Goal: Task Accomplishment & Management: Use online tool/utility

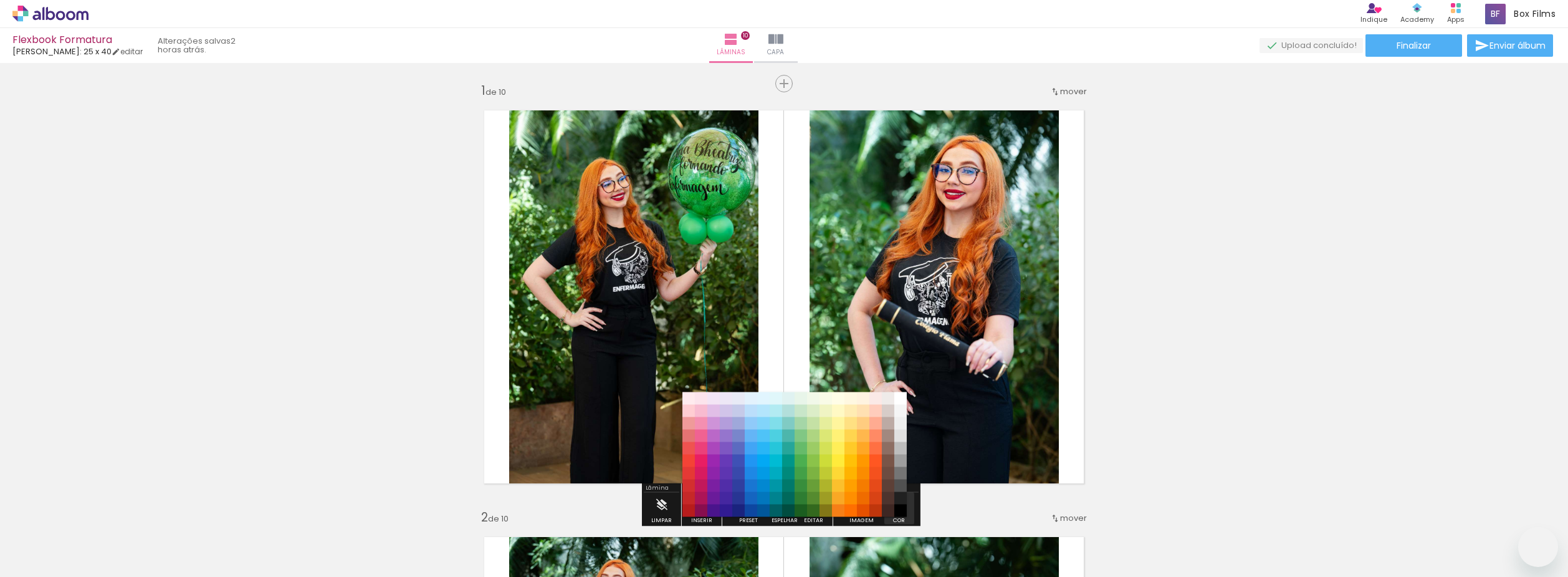
click at [898, 498] on iron-icon "color picker" at bounding box center [900, 505] width 14 height 14
click at [903, 493] on paper-menu-button "#ffebee #ffcdd2 #ef9a9a #e57373 #ef5350 #f44336 #e53935 #d32f2f #c62828 #b71c1c…" at bounding box center [899, 505] width 24 height 24
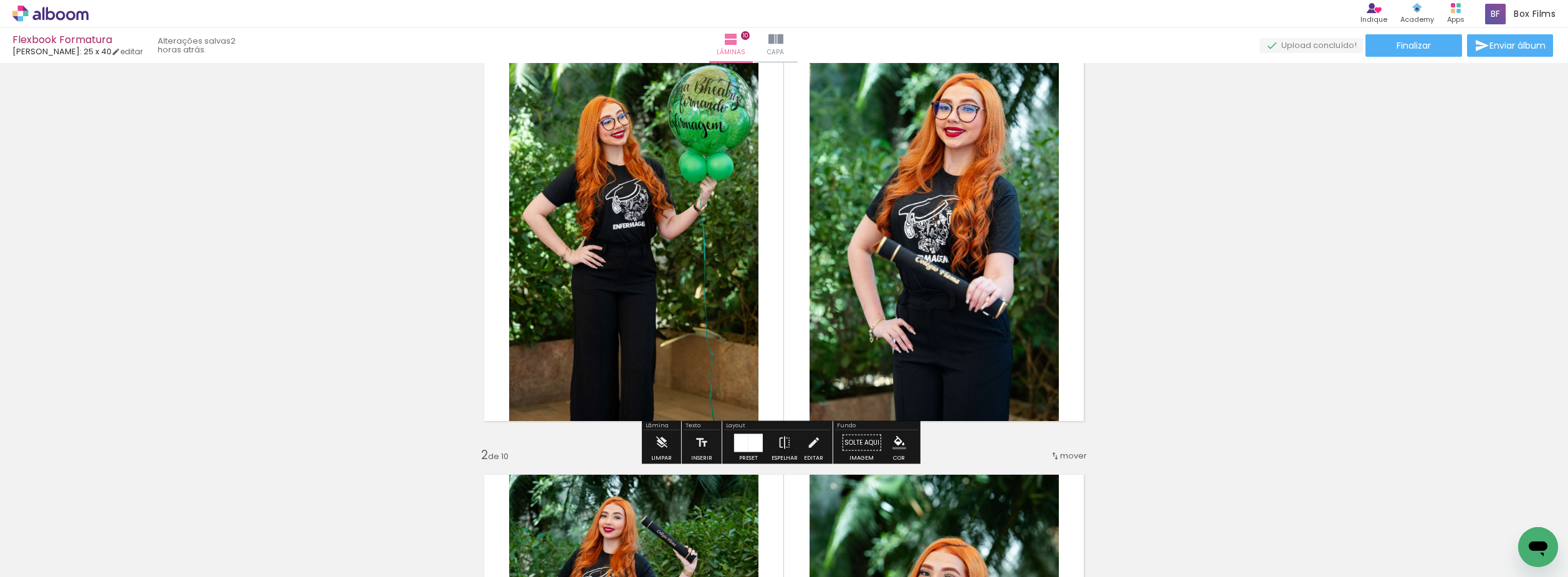
click at [900, 448] on iron-icon "color picker" at bounding box center [900, 443] width 14 height 14
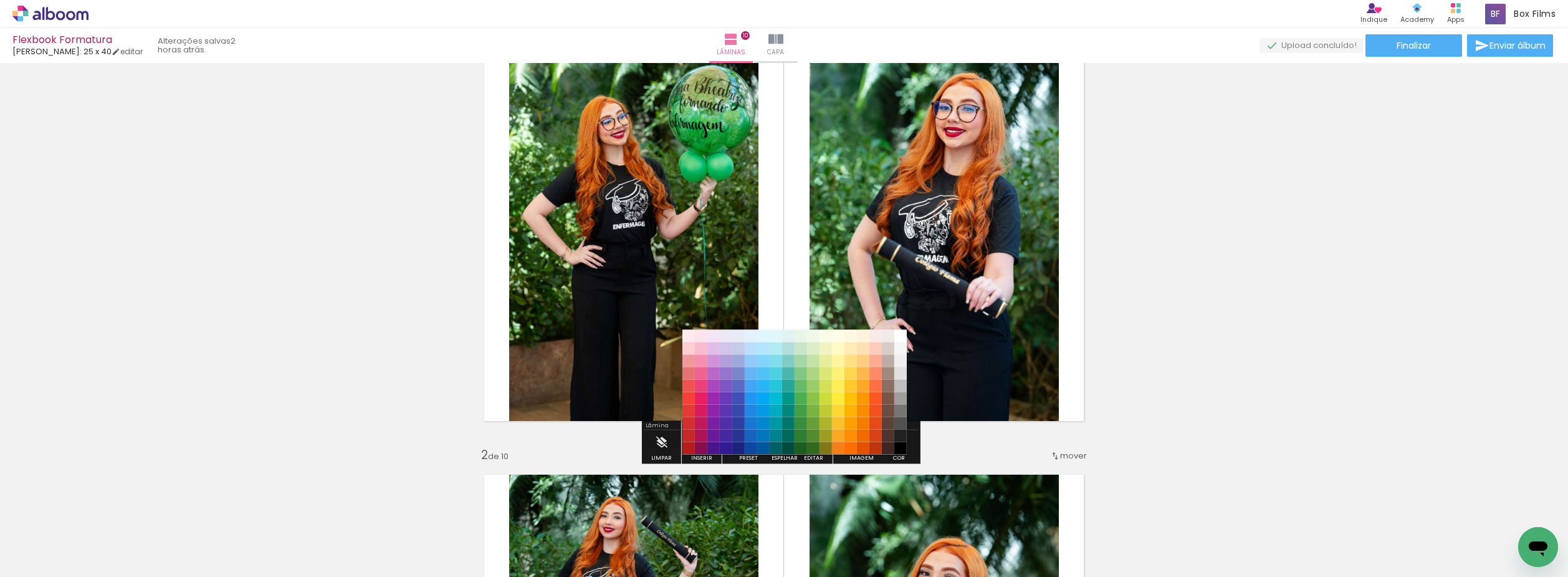
click at [901, 447] on paper-item "#000000" at bounding box center [900, 449] width 13 height 13
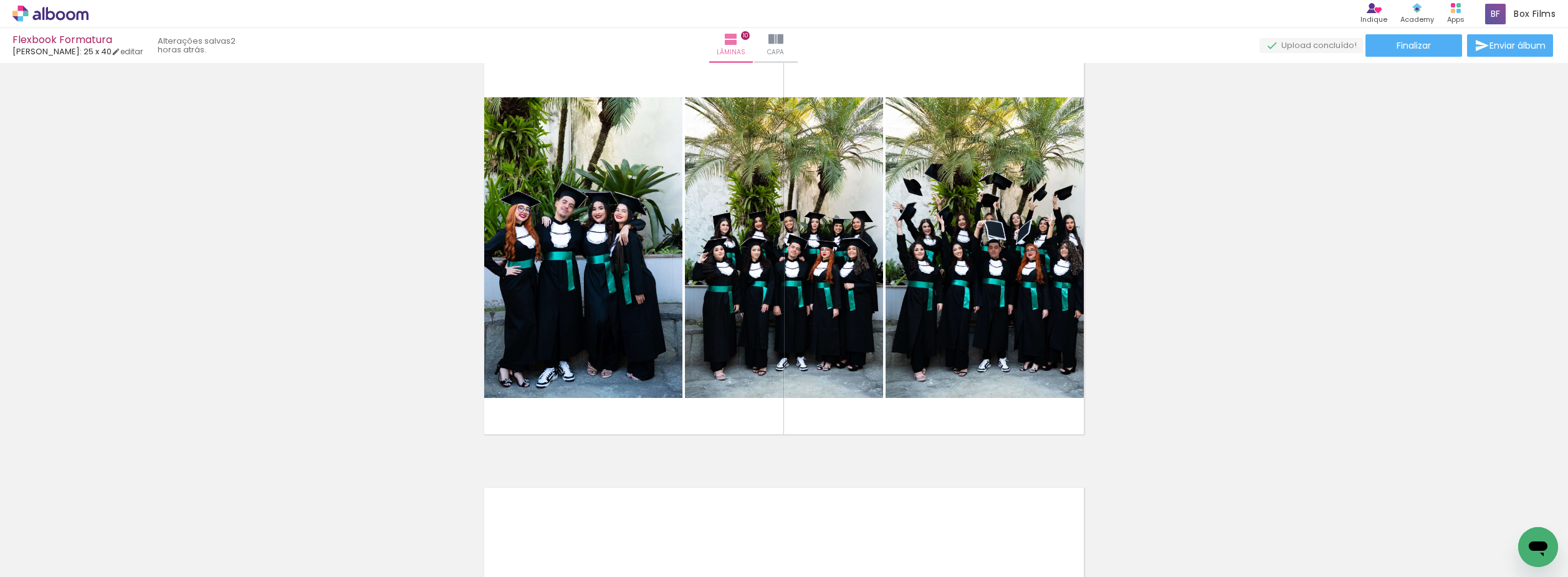
scroll to position [3867, 0]
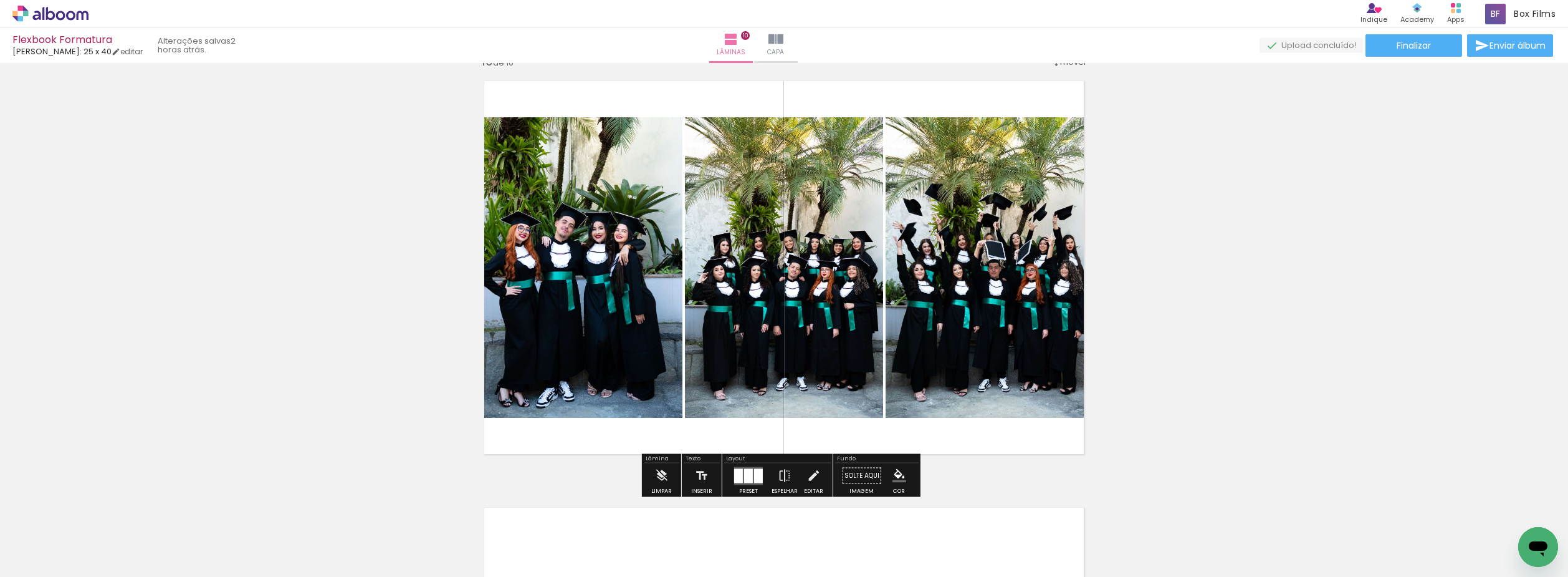
click at [554, 282] on quentale-photo at bounding box center [578, 267] width 209 height 301
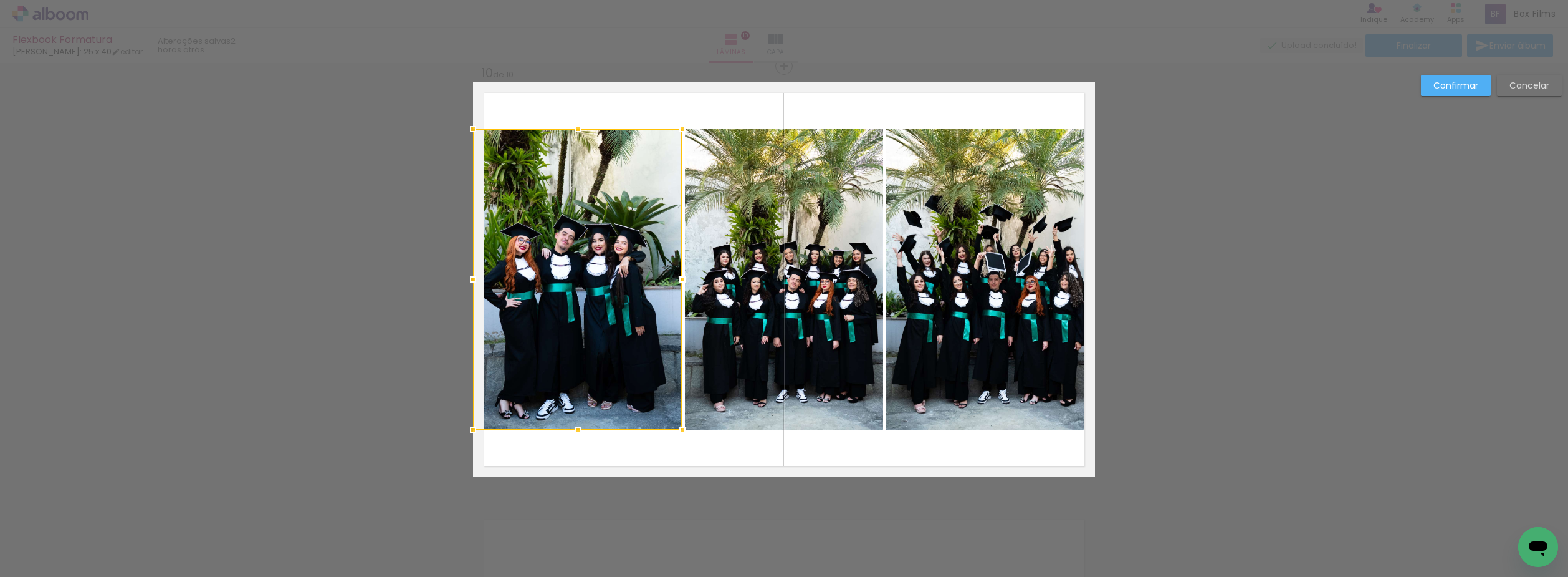
scroll to position [3854, 0]
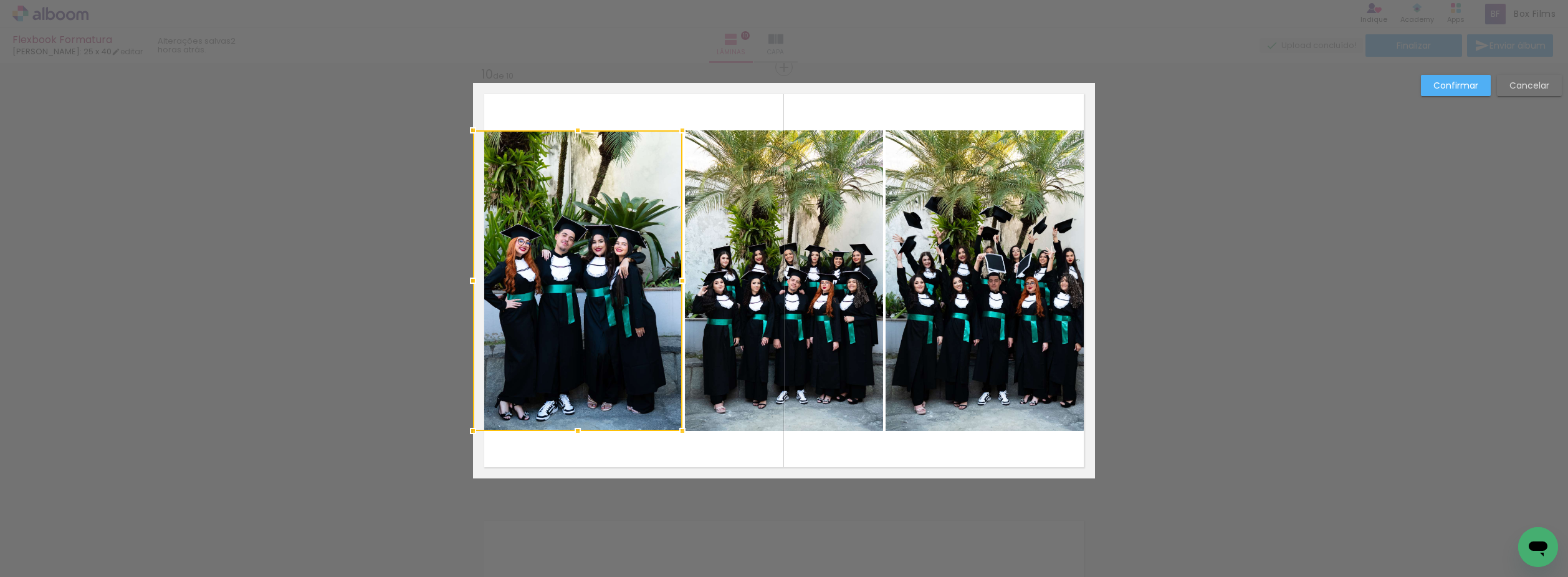
click at [781, 284] on quentale-photo at bounding box center [784, 280] width 198 height 301
click at [906, 278] on quentale-photo at bounding box center [990, 280] width 209 height 301
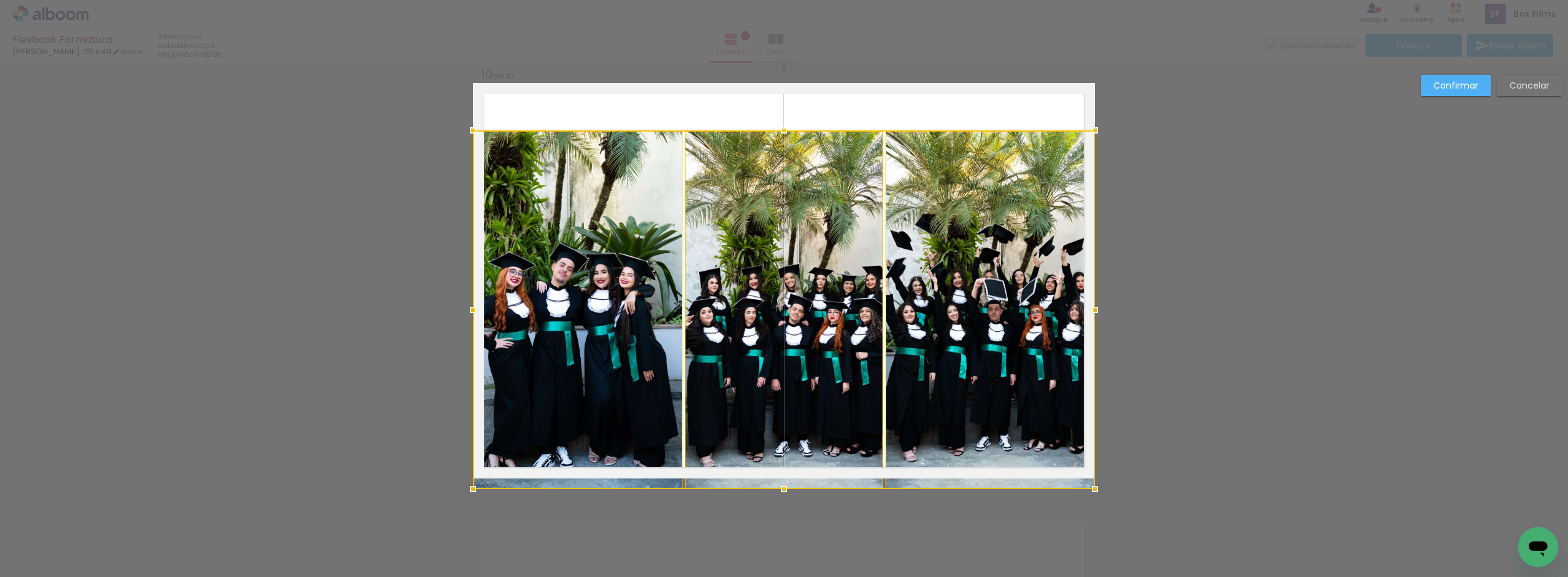
drag, startPoint x: 781, startPoint y: 430, endPoint x: 776, endPoint y: 478, distance: 48.3
click at [776, 478] on div at bounding box center [784, 489] width 25 height 25
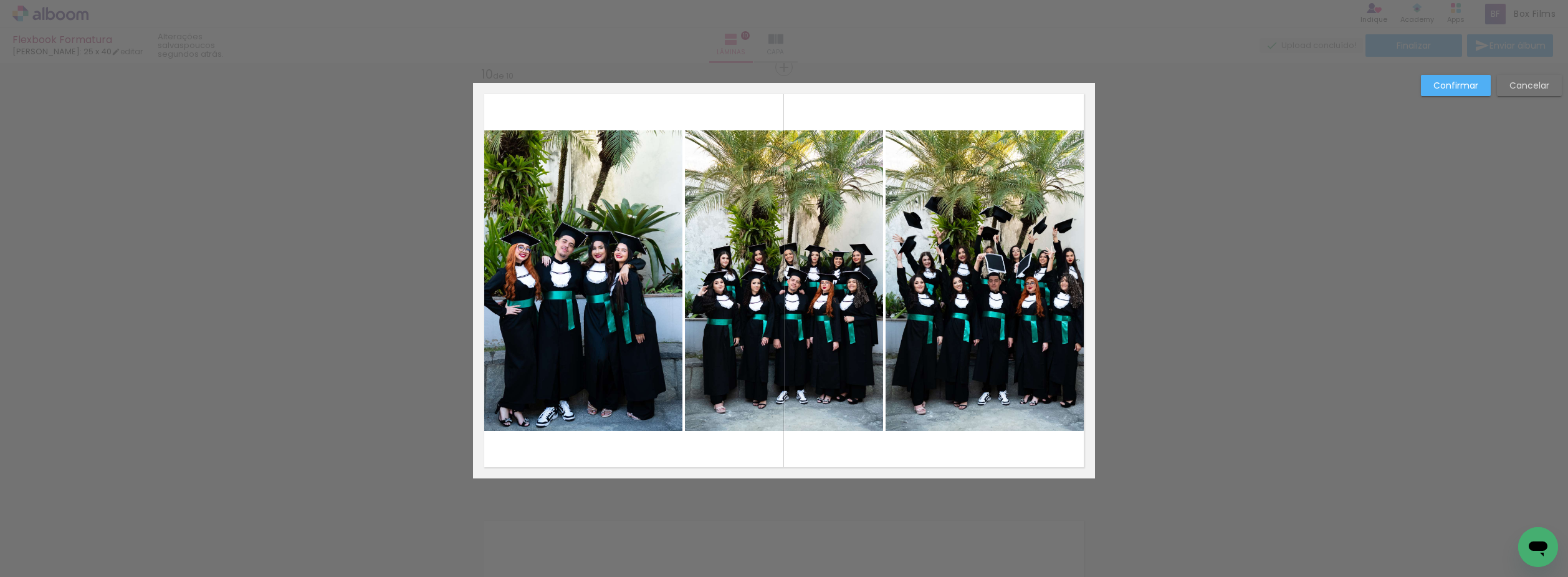
drag, startPoint x: 587, startPoint y: 320, endPoint x: 731, endPoint y: 299, distance: 145.5
click at [587, 321] on quentale-photo at bounding box center [578, 280] width 209 height 301
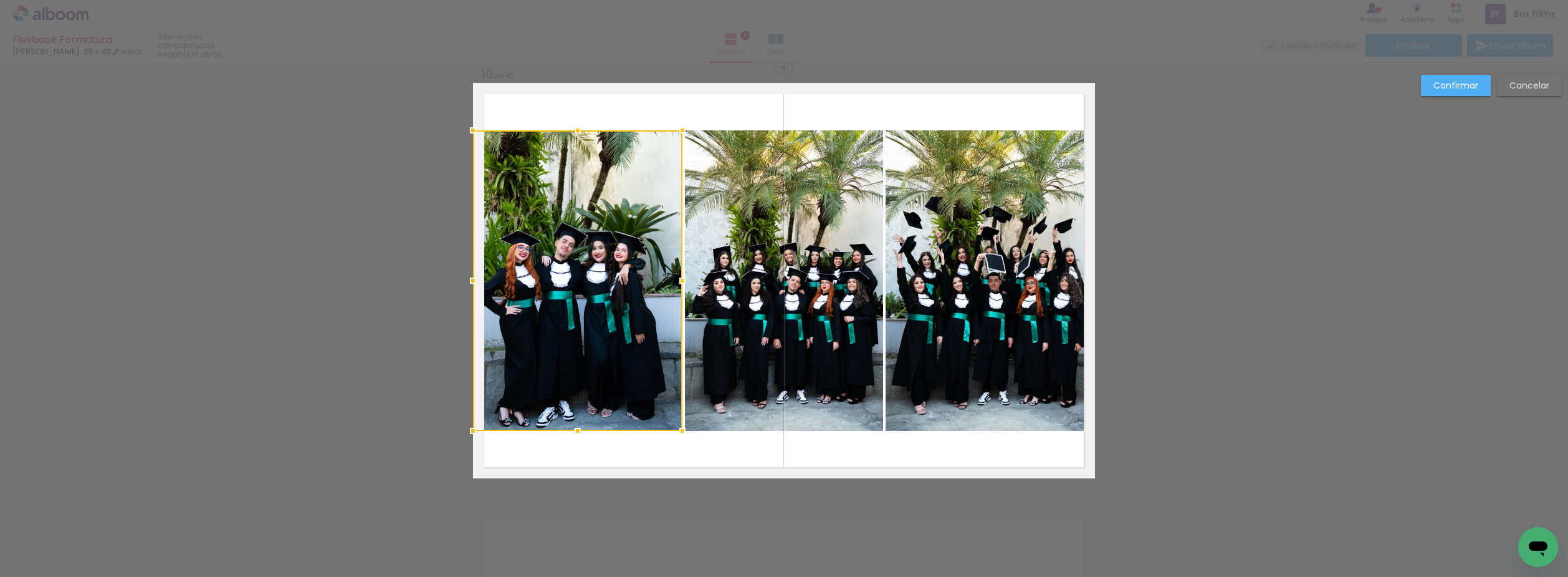
click at [746, 292] on quentale-photo at bounding box center [784, 280] width 198 height 301
drag, startPoint x: 917, startPoint y: 291, endPoint x: 889, endPoint y: 317, distance: 38.2
click at [917, 290] on quentale-photo at bounding box center [990, 280] width 209 height 301
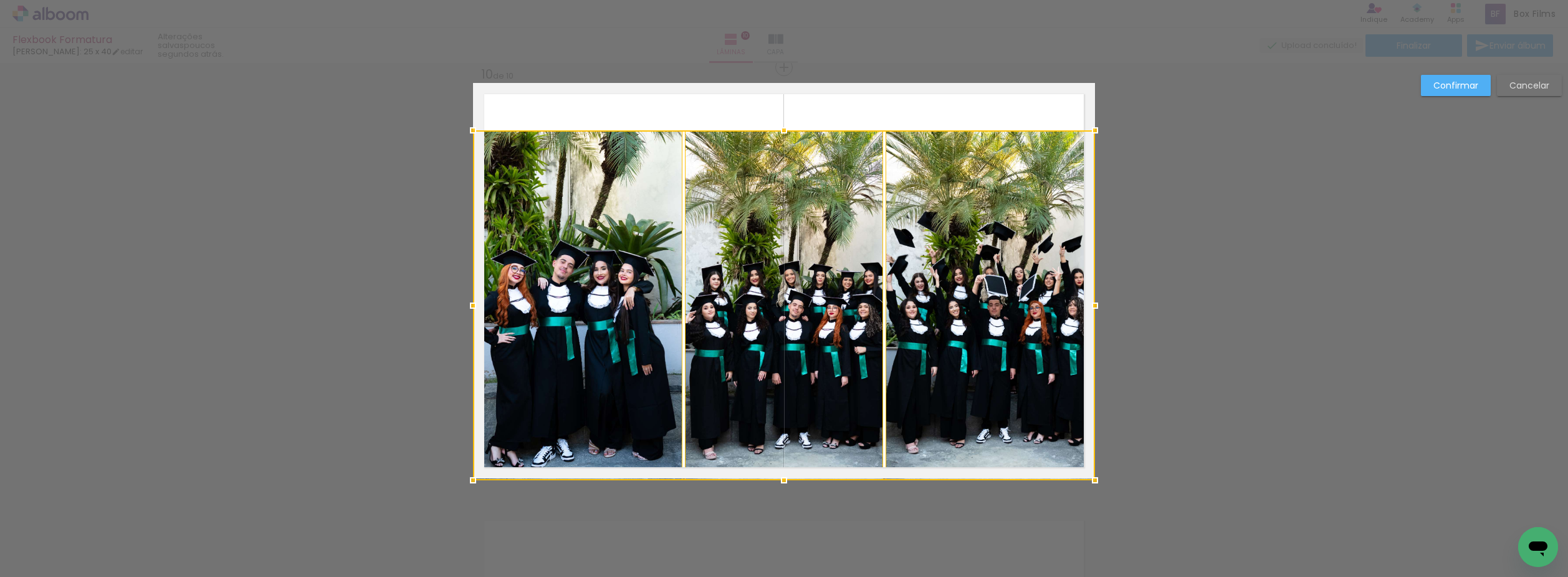
drag, startPoint x: 782, startPoint y: 432, endPoint x: 778, endPoint y: 484, distance: 52.2
click at [778, 484] on div at bounding box center [784, 480] width 25 height 25
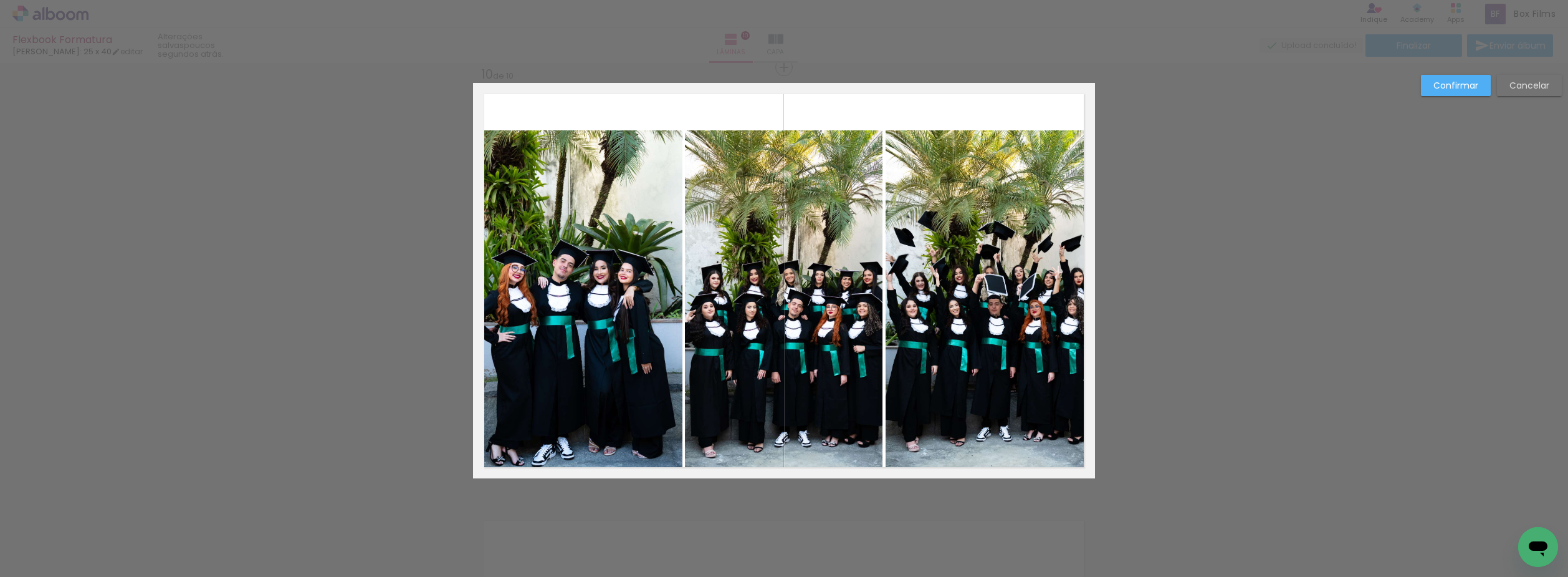
click at [579, 312] on quentale-photo at bounding box center [578, 304] width 209 height 348
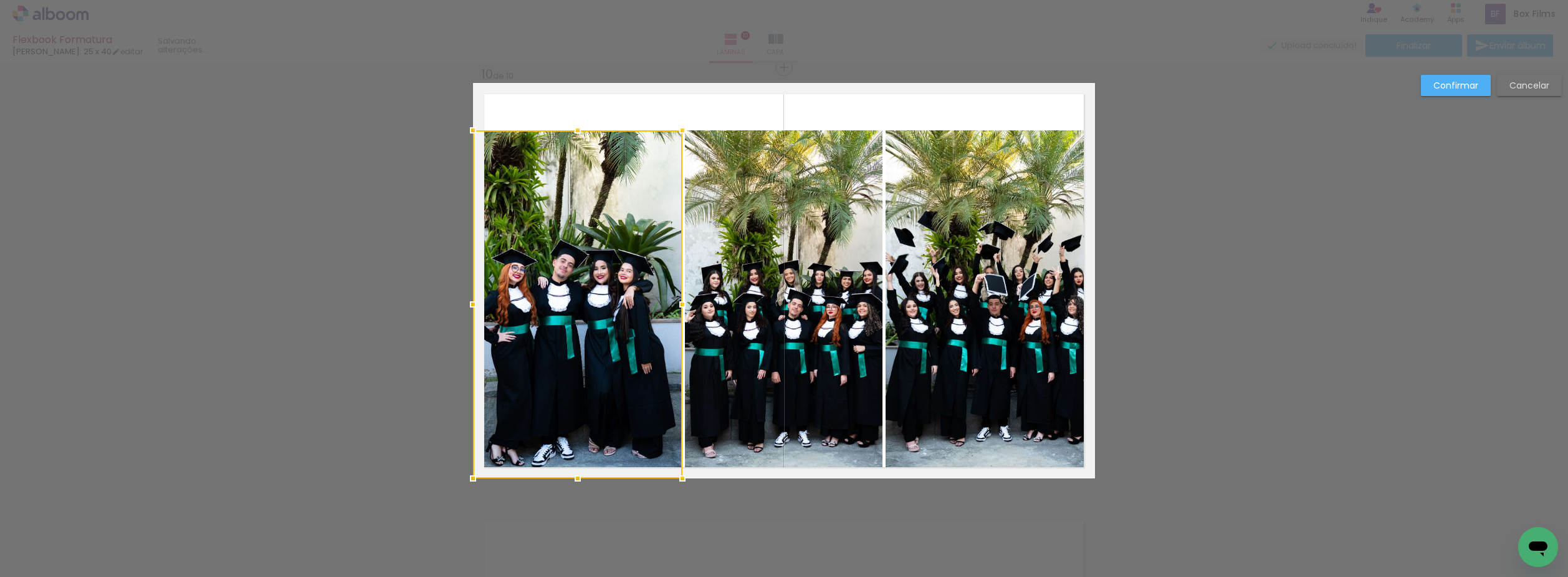
click at [762, 277] on quentale-photo at bounding box center [783, 304] width 197 height 348
click at [934, 256] on quentale-photo at bounding box center [990, 304] width 209 height 348
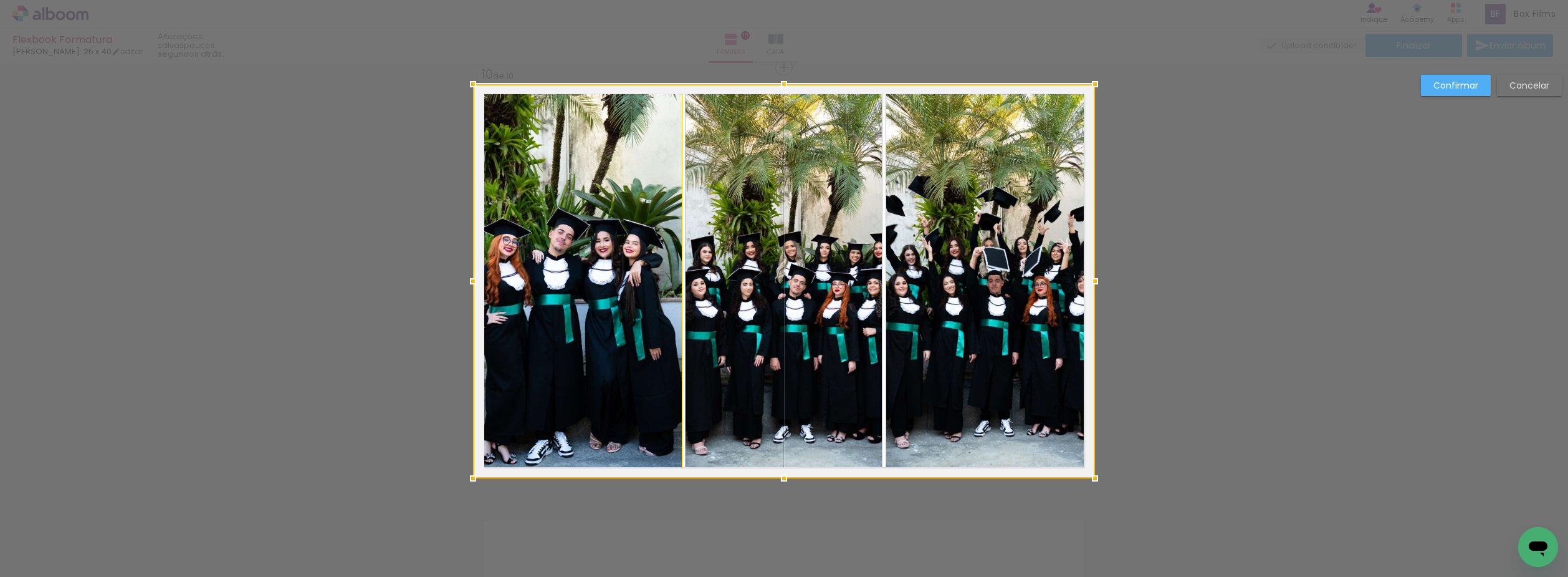
drag, startPoint x: 780, startPoint y: 135, endPoint x: 773, endPoint y: 59, distance: 76.3
click at [773, 0] on div "Flexbook Formatura [PERSON_NAME]: 25 x 40 editar poucos segundos atrás. Lâminas…" at bounding box center [784, 0] width 1568 height 0
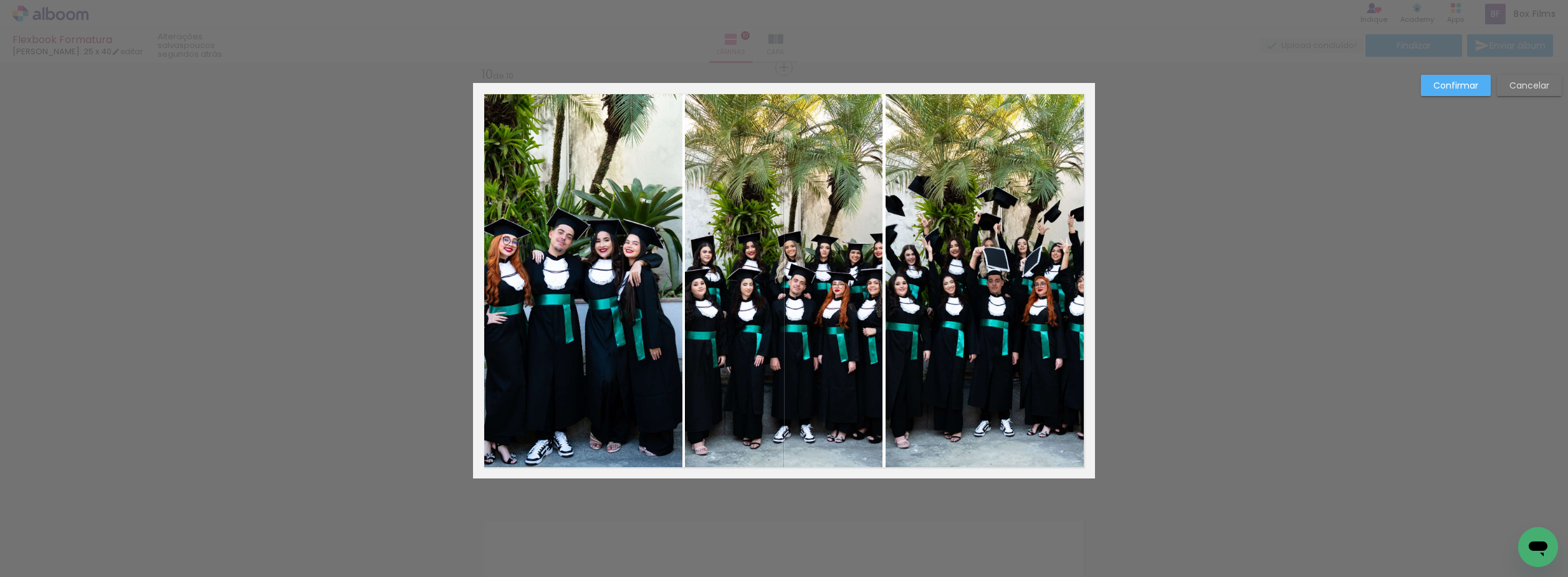
click at [627, 163] on quentale-photo at bounding box center [578, 281] width 209 height 394
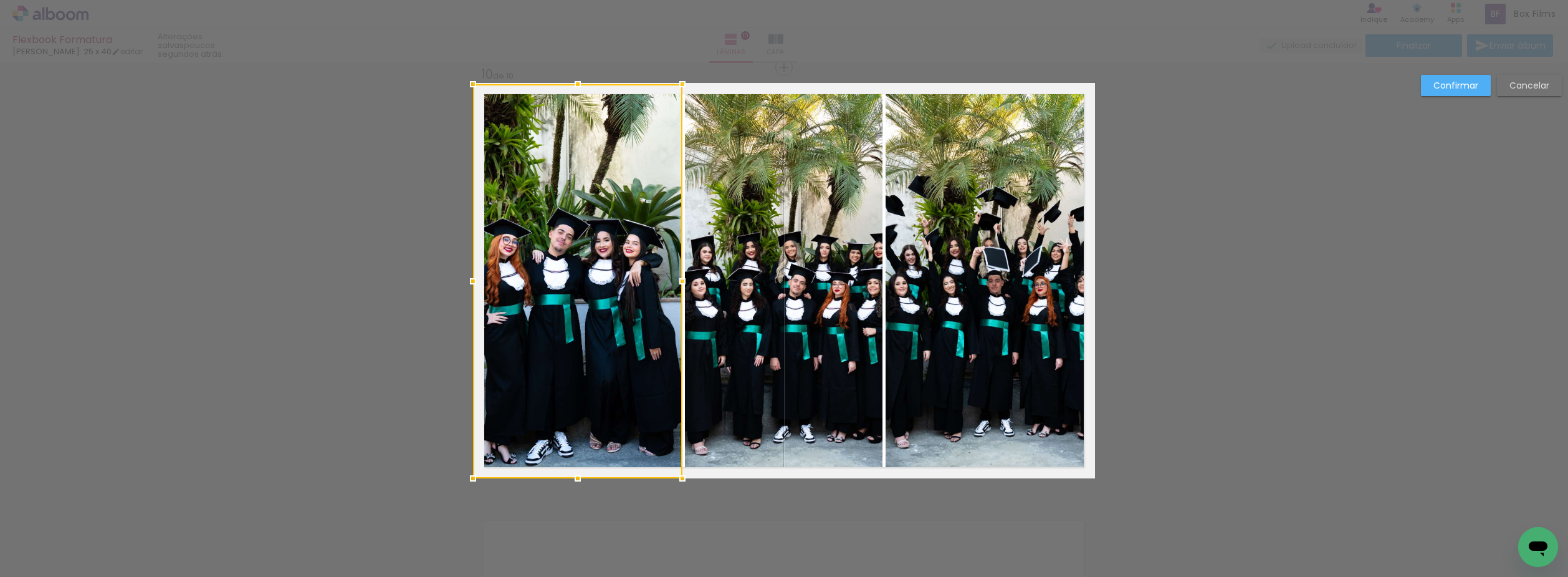
click at [789, 158] on quentale-photo at bounding box center [783, 281] width 197 height 394
click at [938, 157] on quentale-photo at bounding box center [990, 281] width 209 height 394
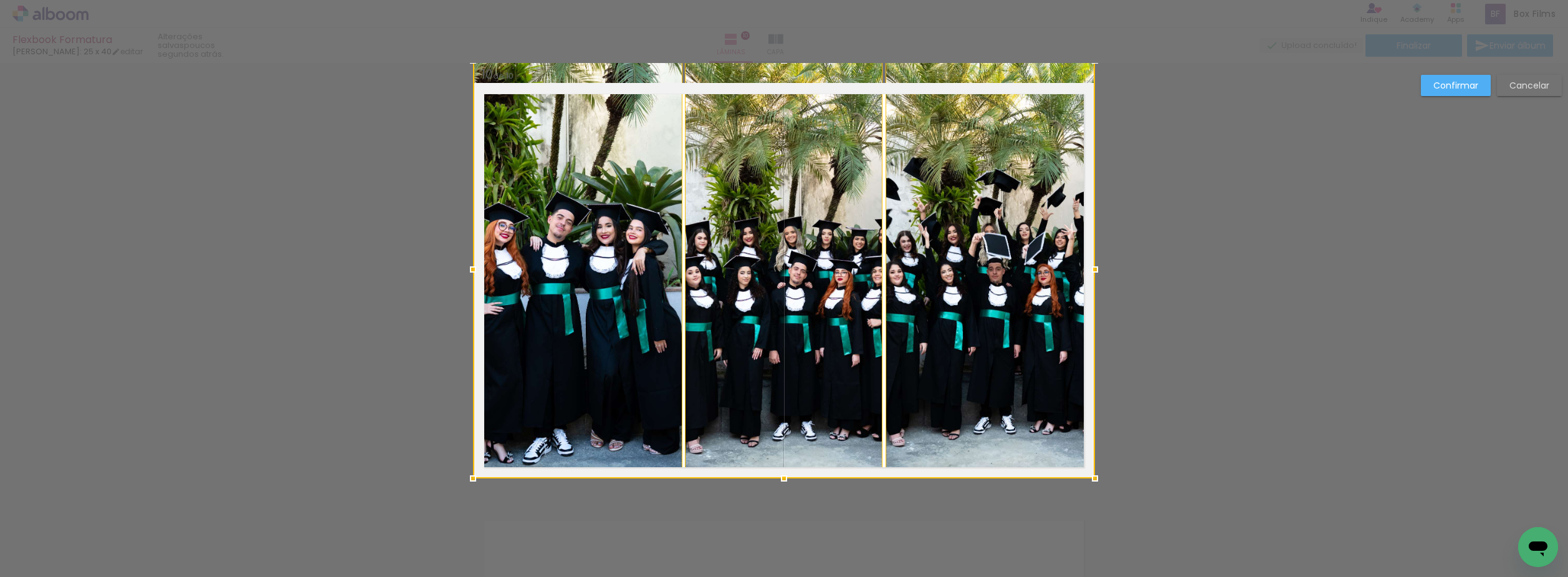
click at [786, 77] on div at bounding box center [784, 269] width 622 height 418
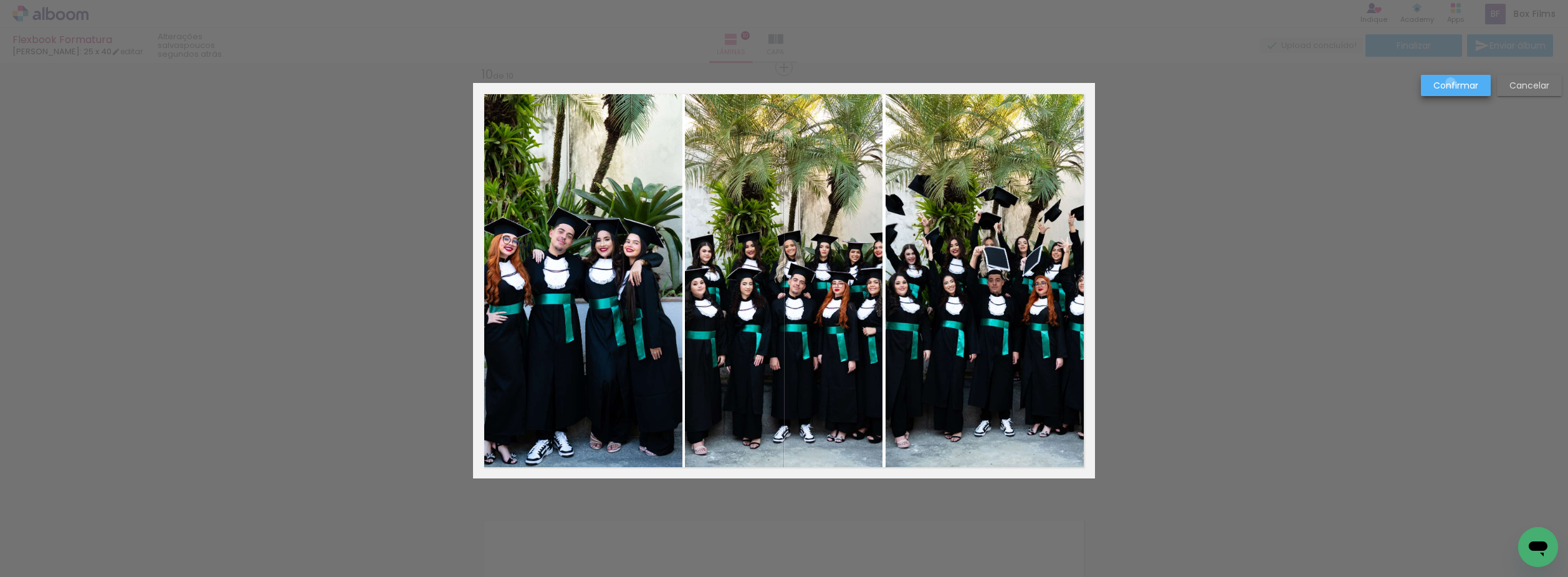
click at [0, 0] on slot "Confirmar" at bounding box center [0, 0] width 0 height 0
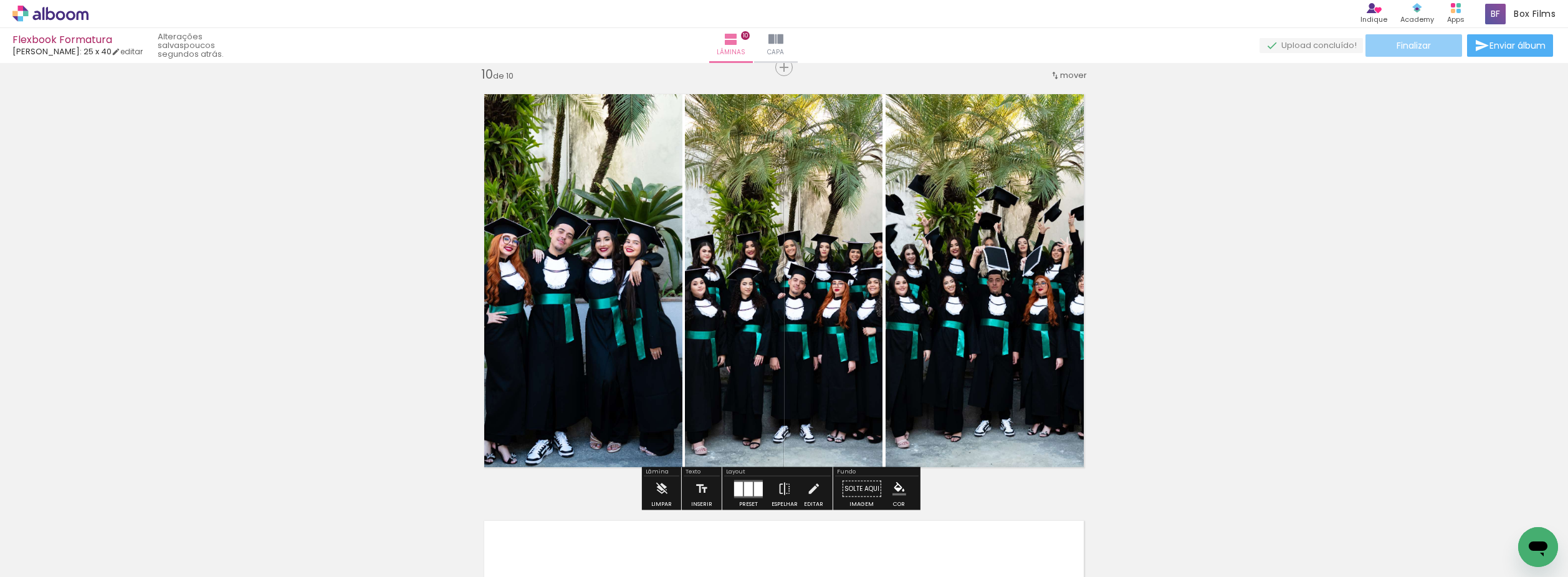
click at [1407, 38] on paper-button "Finalizar" at bounding box center [1414, 45] width 97 height 22
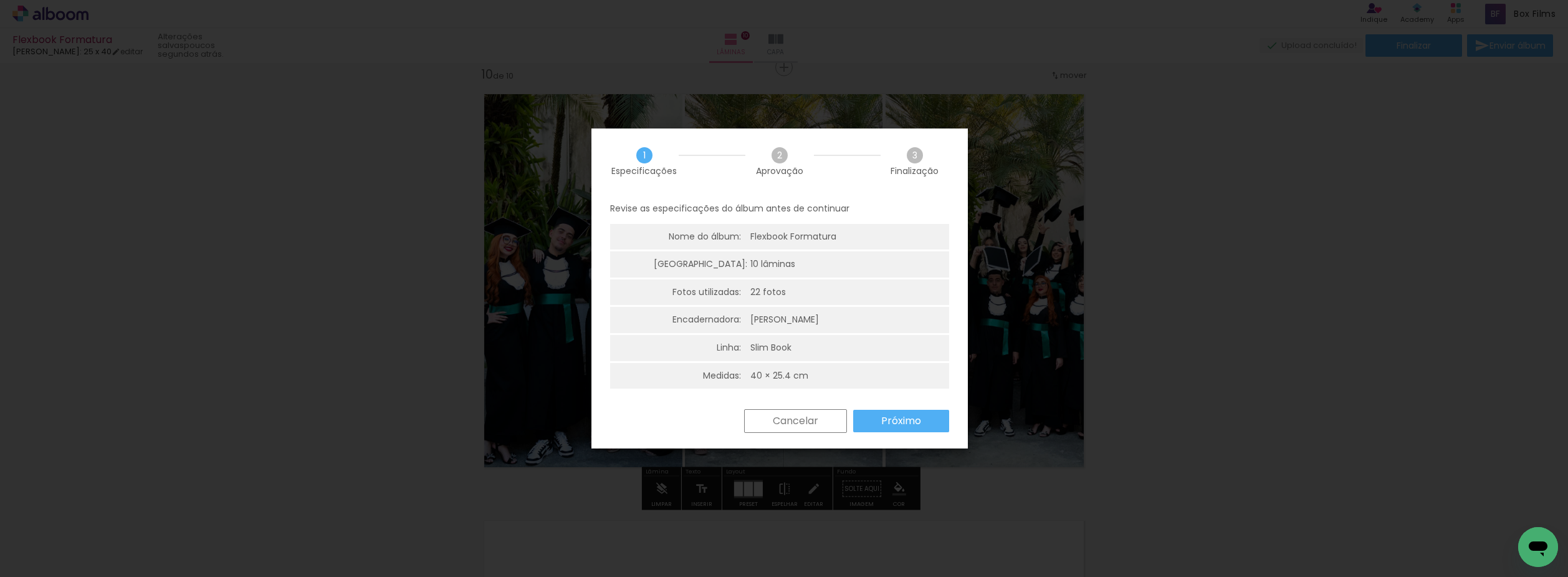
click at [0, 0] on slot "Próximo" at bounding box center [0, 0] width 0 height 0
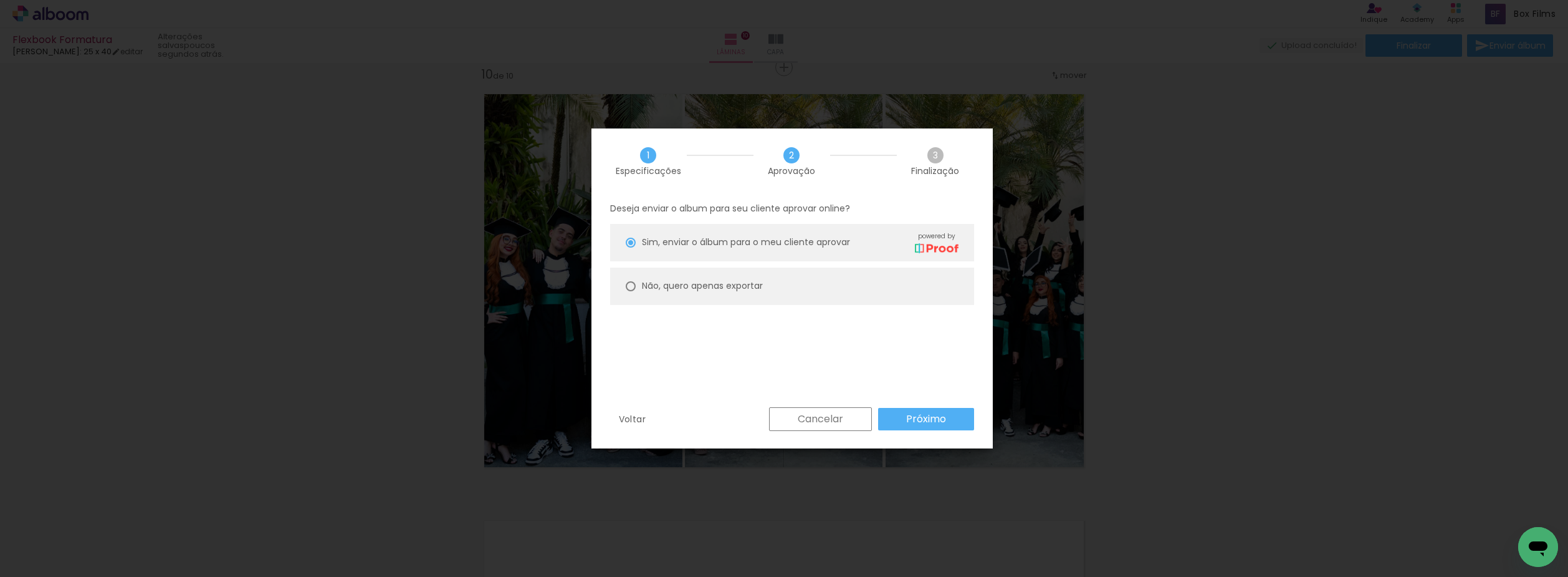
click at [836, 307] on paper-radio-group "Sim, enviar o álbum para o meu cliente aprovar powered by Não, quero apenas exp…" at bounding box center [792, 267] width 364 height 87
click at [836, 293] on paper-radio-button "Não, quero apenas exportar" at bounding box center [792, 286] width 364 height 38
type paper-radio-button "on"
click at [920, 410] on paper-button "Próximo" at bounding box center [926, 419] width 96 height 22
type input "Alta, 300 DPI"
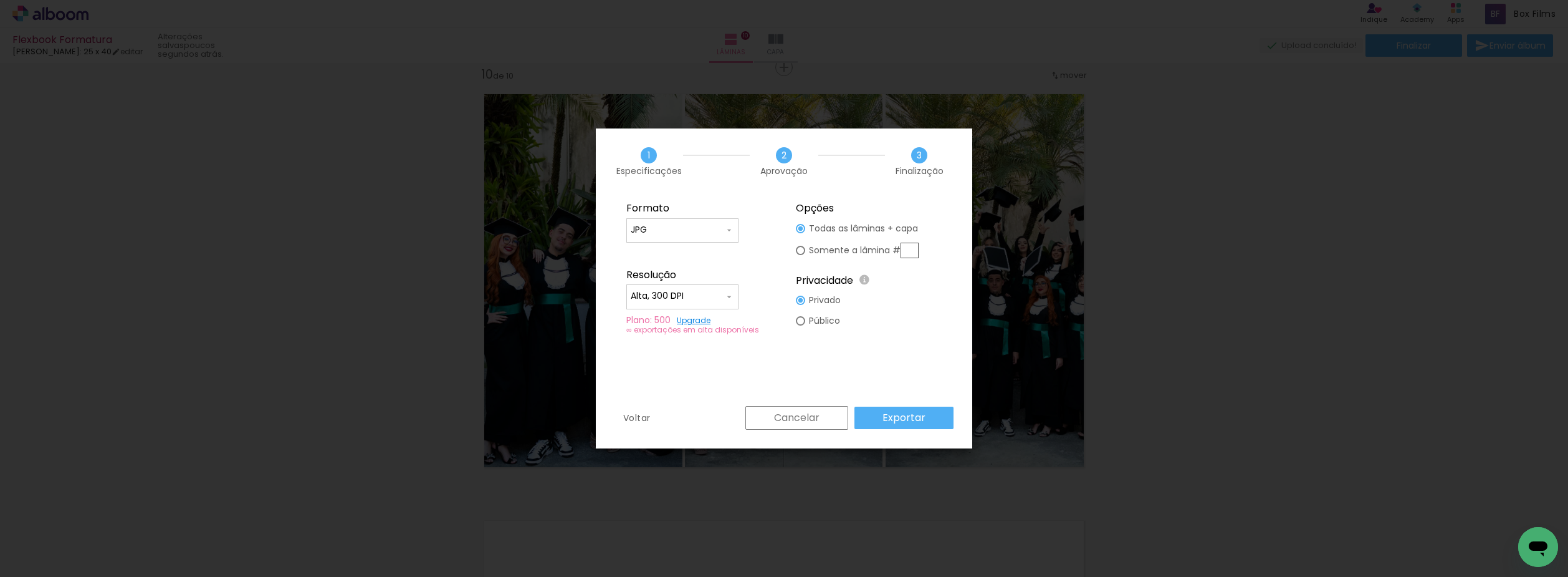
click at [710, 298] on input "Alta, 300 DPI" at bounding box center [677, 297] width 93 height 13
click at [714, 296] on paper-item "Alta, 300 DPI" at bounding box center [682, 294] width 112 height 25
click at [917, 248] on input "text" at bounding box center [910, 250] width 18 height 15
type paper-radio-button "on"
type input "10"
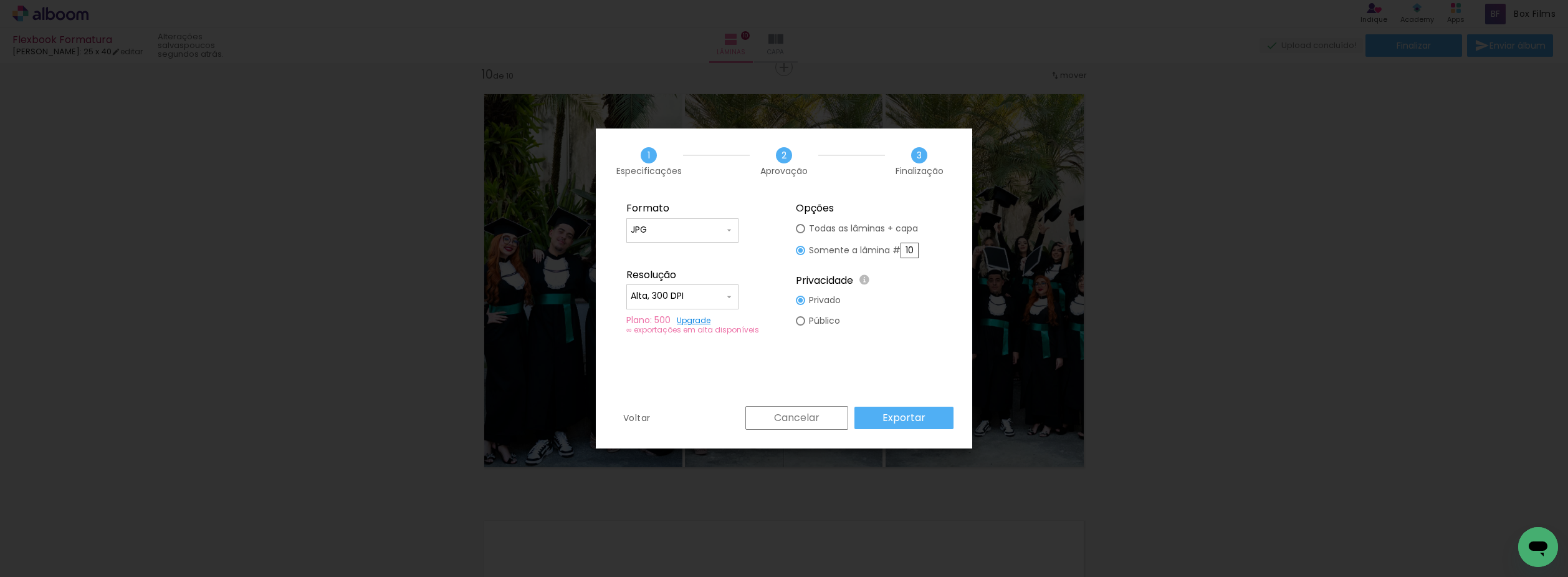
click at [928, 417] on paper-button "Exportar" at bounding box center [904, 418] width 99 height 22
